Goal: Task Accomplishment & Management: Manage account settings

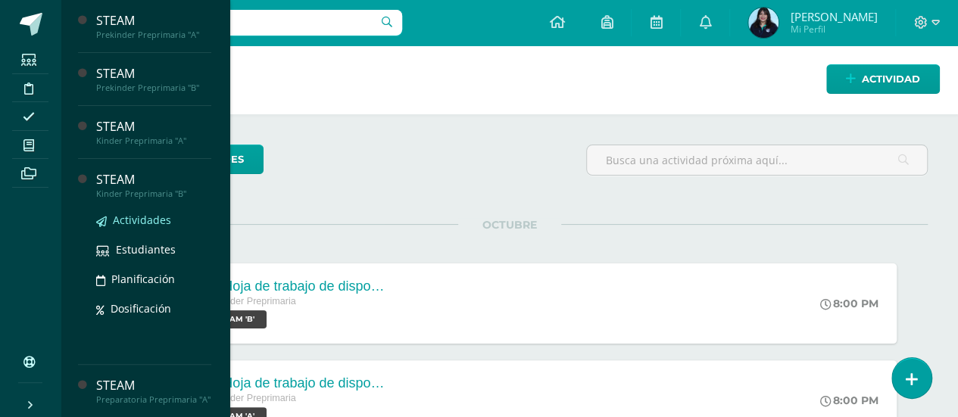
click at [142, 217] on span "Actividades" at bounding box center [142, 220] width 58 height 14
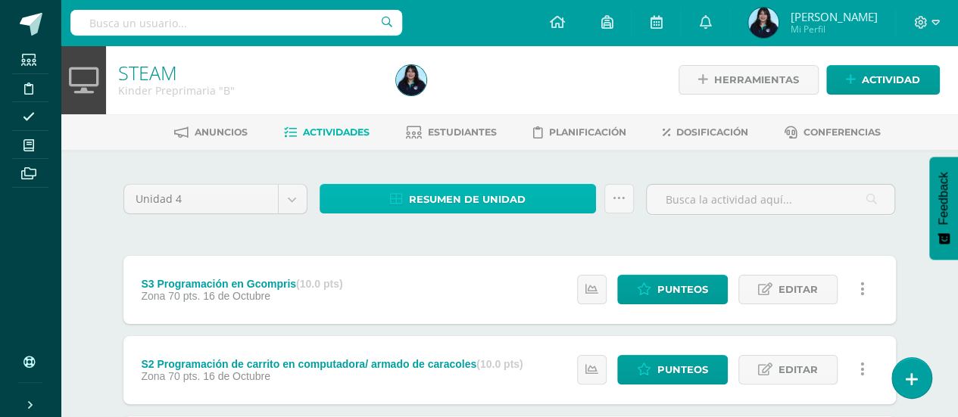
click at [468, 190] on span "Resumen de unidad" at bounding box center [467, 200] width 117 height 28
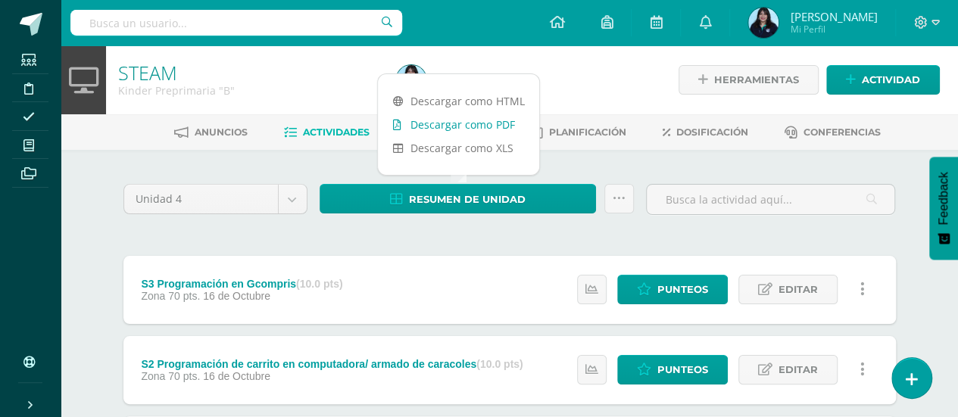
click at [474, 125] on link "Descargar como PDF" at bounding box center [458, 124] width 161 height 23
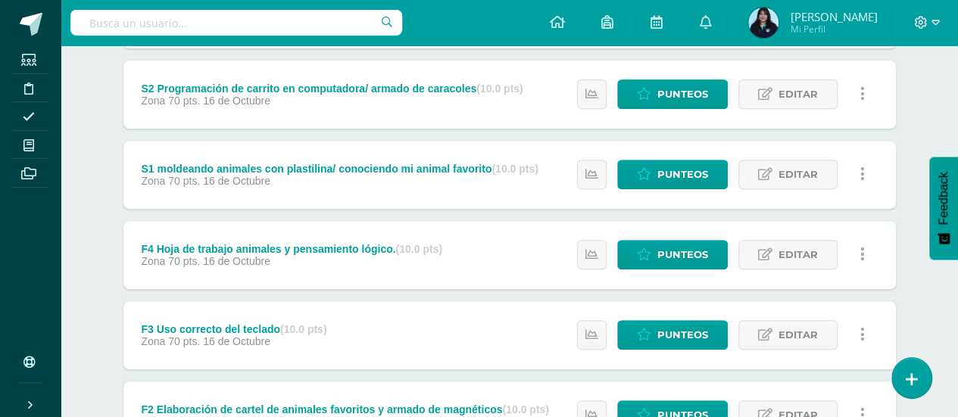
scroll to position [275, 0]
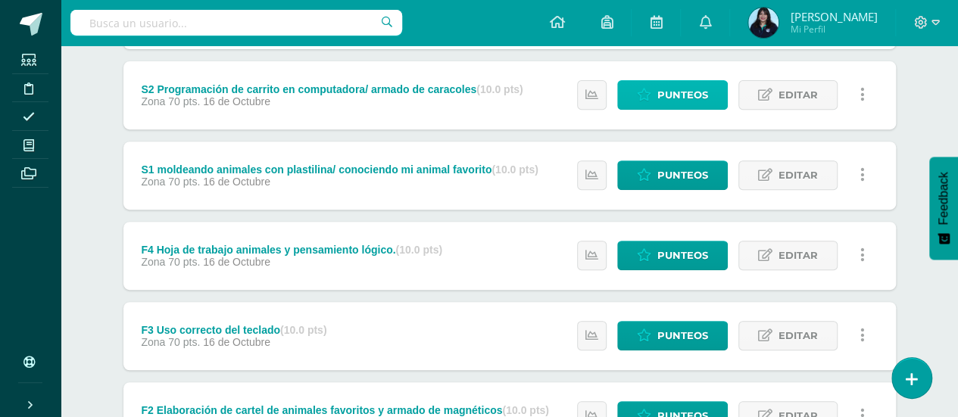
click at [665, 95] on span "Punteos" at bounding box center [682, 95] width 51 height 28
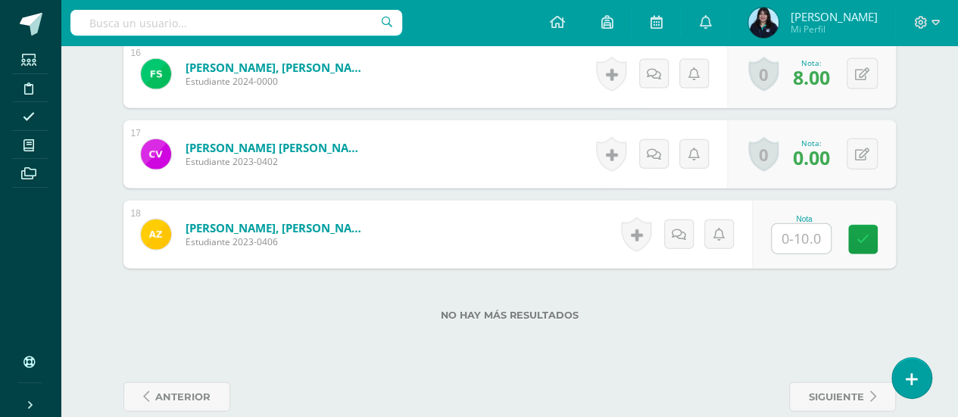
scroll to position [1725, 0]
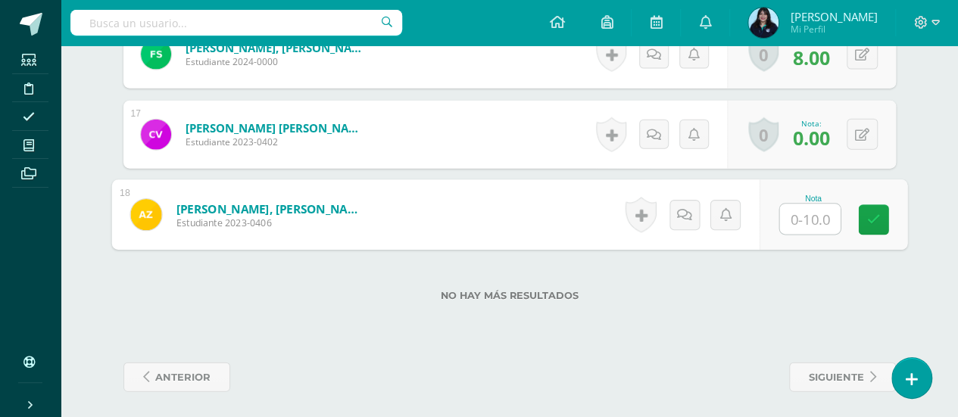
click at [804, 219] on input "text" at bounding box center [809, 220] width 61 height 30
type input "8"
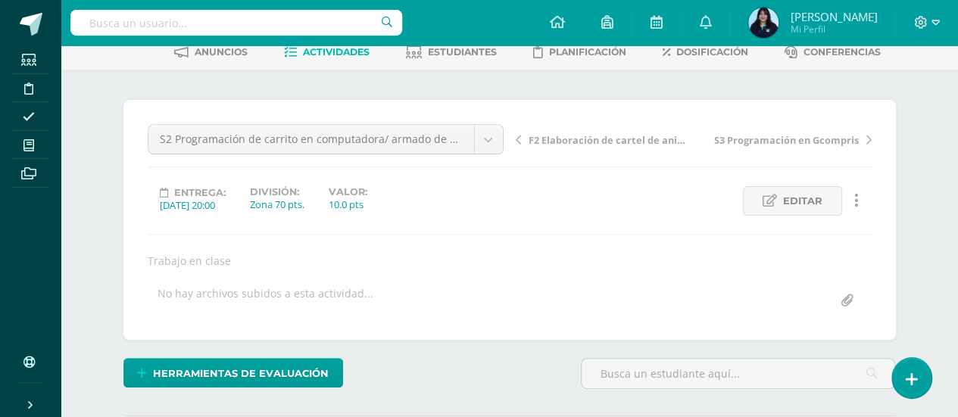
scroll to position [0, 0]
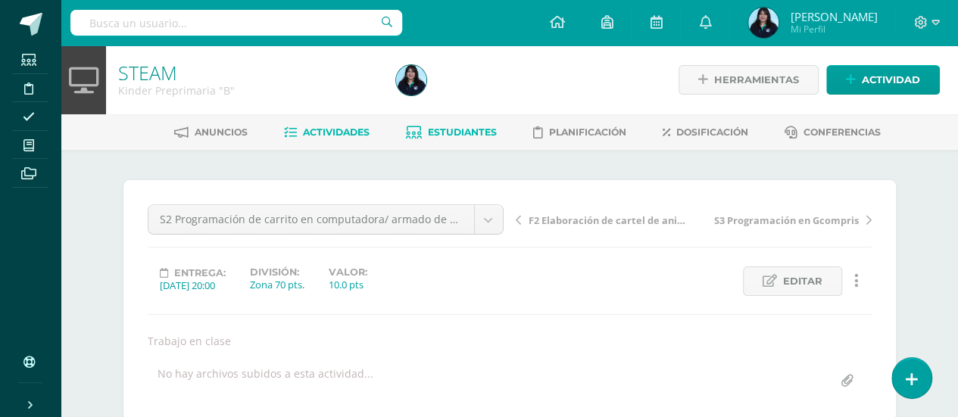
click at [480, 130] on span "Estudiantes" at bounding box center [462, 131] width 69 height 11
